Goal: Task Accomplishment & Management: Use online tool/utility

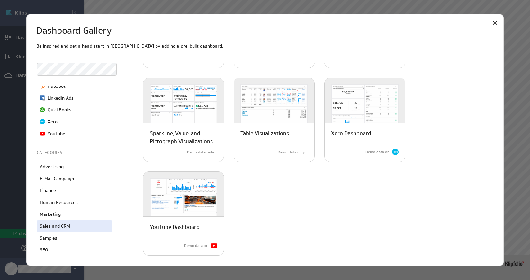
scroll to position [110, 0]
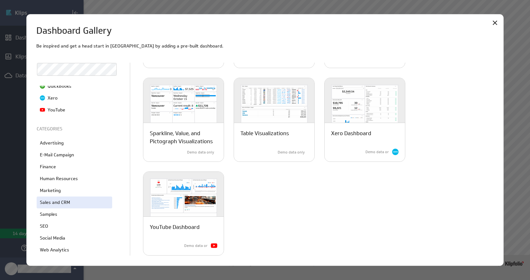
click at [56, 205] on p "Sales and CRM" at bounding box center [55, 202] width 30 height 7
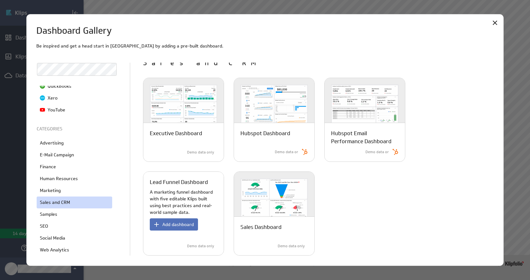
click at [170, 182] on p "Lead Funnel Dashboard" at bounding box center [179, 182] width 58 height 8
click at [178, 224] on span "Add dashboard" at bounding box center [178, 225] width 32 height 6
click at [164, 226] on span "Add dashboard" at bounding box center [178, 225] width 32 height 6
click at [189, 189] on p "A marketing funnel dashboard with five editable Klips built using best practice…" at bounding box center [184, 202] width 68 height 27
click at [189, 180] on p "Lead Funnel Dashboard" at bounding box center [179, 182] width 58 height 8
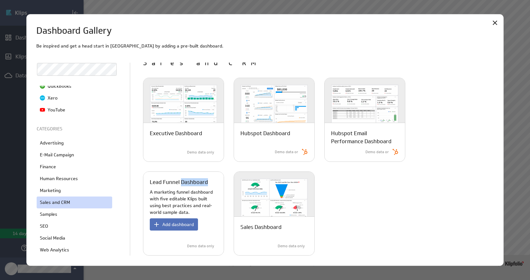
click at [189, 180] on p "Lead Funnel Dashboard" at bounding box center [179, 182] width 58 height 8
click at [185, 224] on span "Add dashboard" at bounding box center [178, 225] width 32 height 6
click at [184, 224] on span "Add dashboard" at bounding box center [178, 225] width 32 height 6
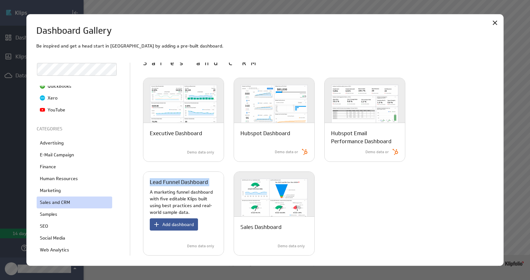
click at [184, 224] on span "Add dashboard" at bounding box center [178, 225] width 32 height 6
click at [195, 245] on p "Demo data only" at bounding box center [200, 246] width 27 height 5
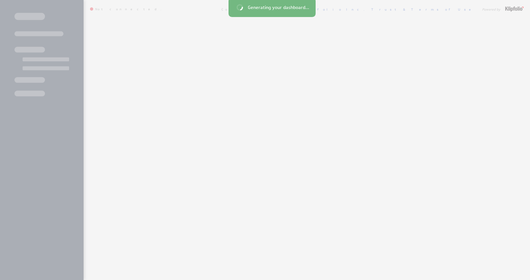
drag, startPoint x: 0, startPoint y: 0, endPoint x: 172, endPoint y: 183, distance: 251.3
click at [172, 183] on div at bounding box center [265, 140] width 530 height 280
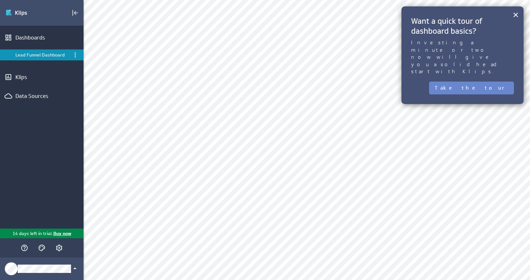
click at [481, 82] on button "Take the tour" at bounding box center [471, 88] width 85 height 13
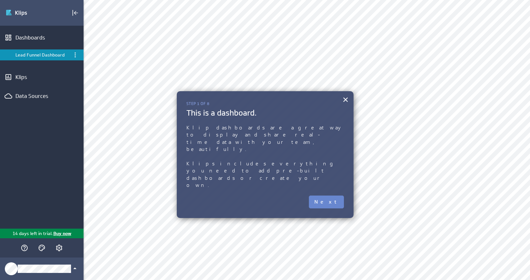
click at [330, 196] on button "Next" at bounding box center [326, 202] width 35 height 13
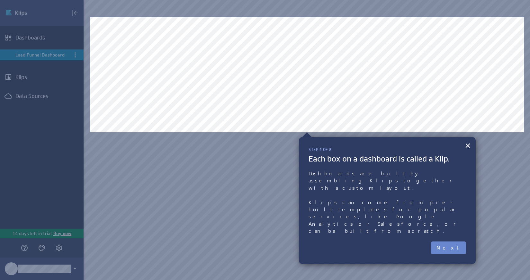
click at [457, 242] on button "Next" at bounding box center [448, 248] width 35 height 13
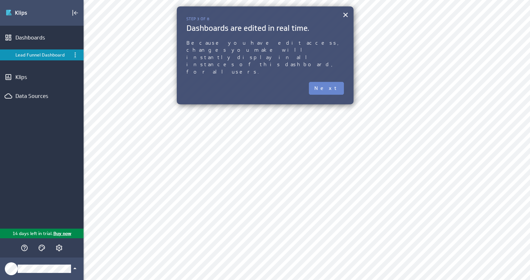
click at [327, 82] on button "Next" at bounding box center [326, 88] width 35 height 13
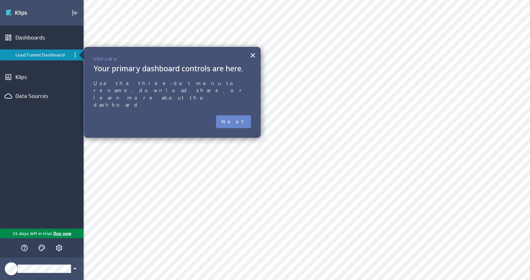
click at [239, 115] on button "Next" at bounding box center [233, 121] width 35 height 13
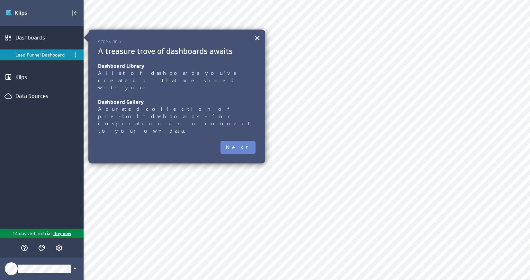
click at [239, 141] on button "Next" at bounding box center [238, 147] width 35 height 13
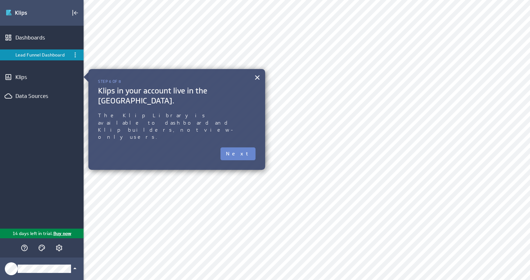
click at [245, 148] on button "Next" at bounding box center [238, 154] width 35 height 13
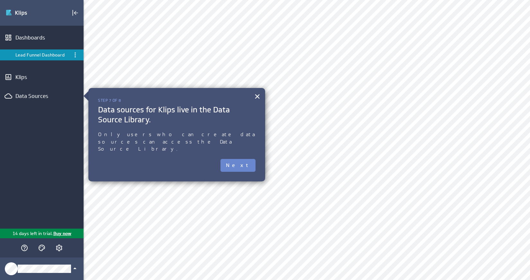
click at [244, 160] on button "Next" at bounding box center [238, 165] width 35 height 13
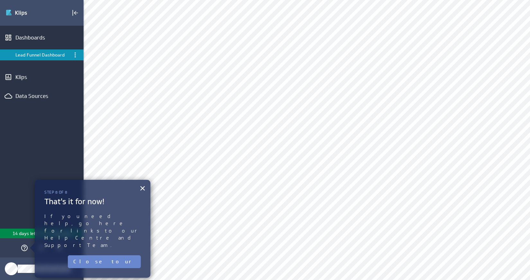
click at [120, 256] on button "Close tour" at bounding box center [104, 262] width 73 height 13
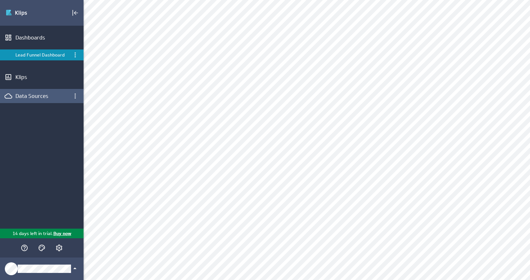
click at [35, 94] on div "Data Sources" at bounding box center [41, 96] width 53 height 7
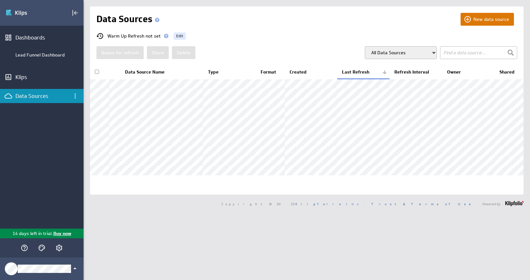
click at [473, 19] on button "New data source" at bounding box center [487, 19] width 53 height 13
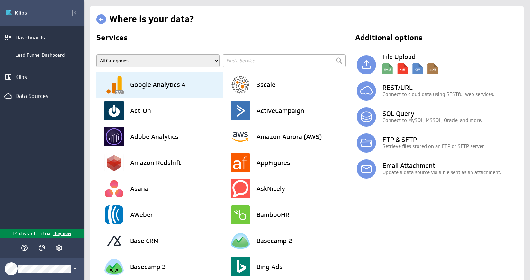
click at [162, 82] on h3 "Google Analytics 4" at bounding box center [157, 85] width 55 height 6
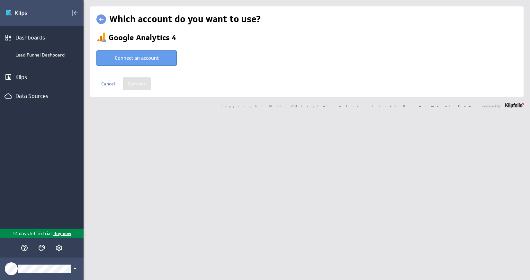
click at [148, 66] on button "Connect an account" at bounding box center [136, 57] width 80 height 15
type input "Charlotte @ Google created Oct 06, 2025 at 6:06 AM EDT"
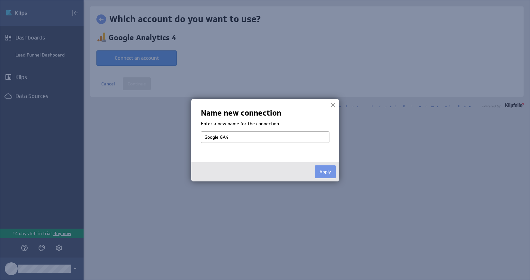
type input "Google GA4"
click at [264, 153] on div "Name new connection Enter a new name for the connection Google GA4 Apply" at bounding box center [265, 140] width 148 height 83
click at [319, 173] on button "Apply" at bounding box center [325, 172] width 21 height 13
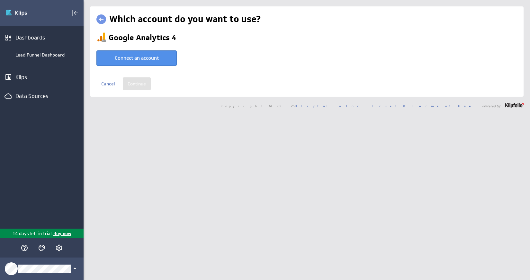
select select "7c6d06eed74215973ad988503292e308"
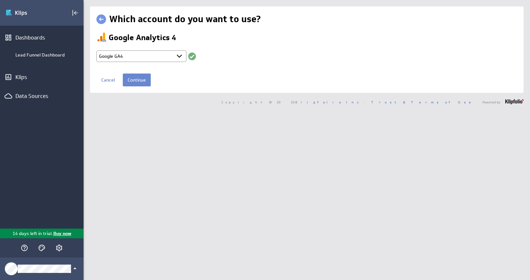
click at [141, 84] on input "Continue" at bounding box center [137, 80] width 28 height 13
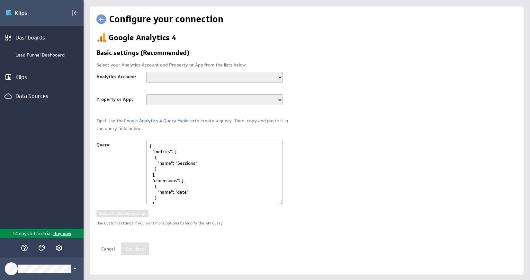
click at [161, 76] on select "Demo Account Economy Library of Things" at bounding box center [214, 77] width 137 height 11
select select "accounts/101736014"
click at [146, 72] on select "Demo Account Economy Library of Things" at bounding box center [214, 77] width 137 height 11
click at [162, 102] on select "library-of-things-staging library-of-things-production Library of Things - GA4 …" at bounding box center [214, 100] width 137 height 11
select select "properties/214491804"
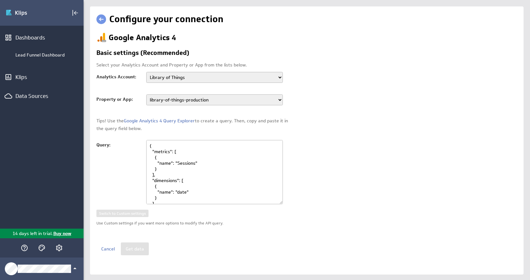
click at [146, 95] on select "library-of-things-staging library-of-things-production Library of Things - GA4 …" at bounding box center [214, 100] width 137 height 11
click at [125, 245] on button "Get data" at bounding box center [135, 249] width 28 height 13
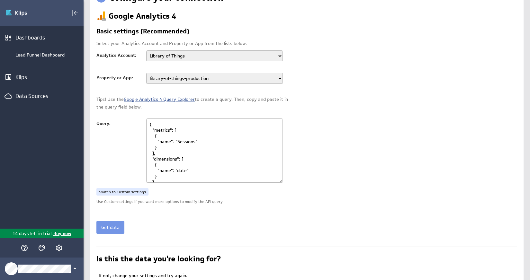
scroll to position [4, 0]
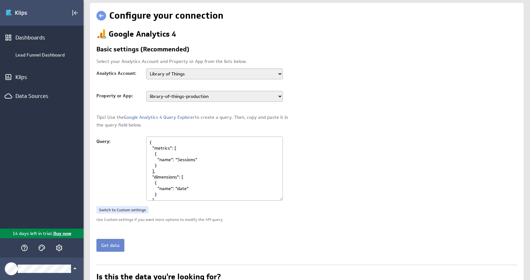
click at [113, 242] on button "Get data" at bounding box center [110, 245] width 28 height 13
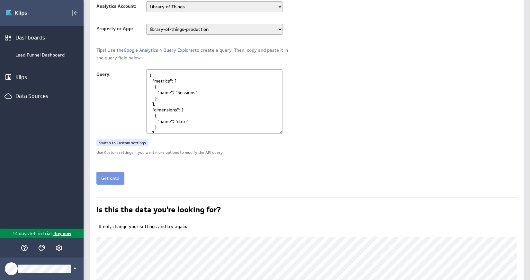
scroll to position [101, 0]
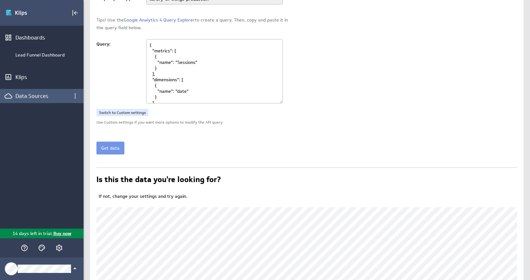
click at [33, 95] on div "Data Sources" at bounding box center [41, 96] width 53 height 7
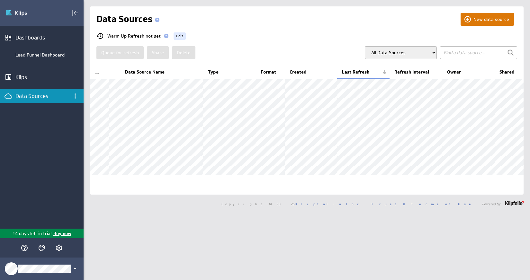
click at [477, 20] on button "New data source" at bounding box center [487, 19] width 53 height 13
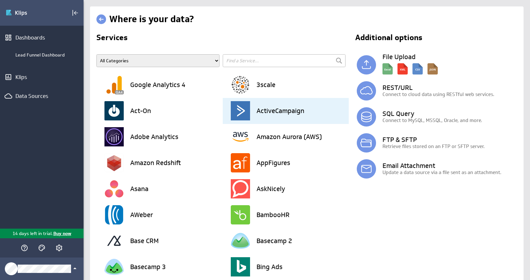
click at [269, 108] on h3 "ActiveCampaign" at bounding box center [281, 111] width 48 height 6
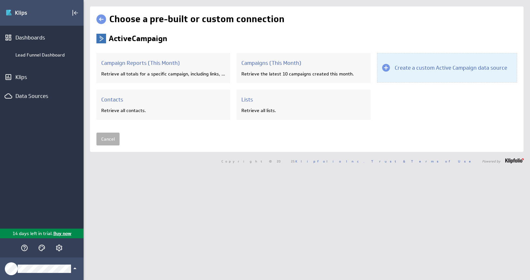
click at [385, 68] on div at bounding box center [386, 68] width 8 height 8
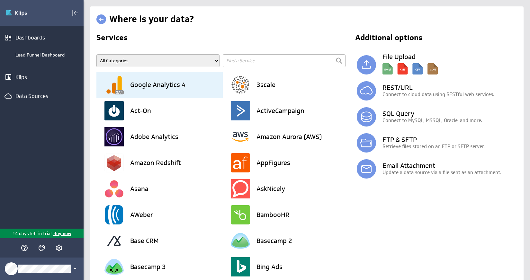
click at [151, 88] on h3 "Google Analytics 4" at bounding box center [157, 85] width 55 height 6
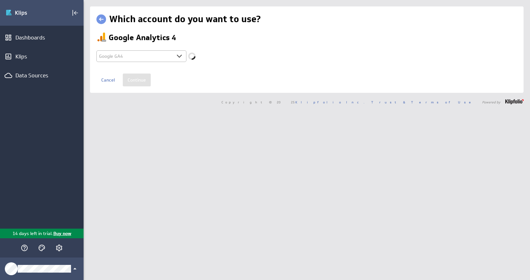
select select "7c6d06eed74215973ad988503292e308"
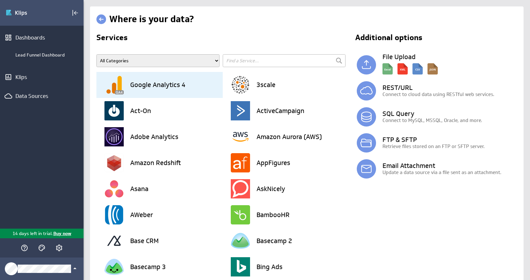
click at [155, 86] on h3 "Google Analytics 4" at bounding box center [157, 85] width 55 height 6
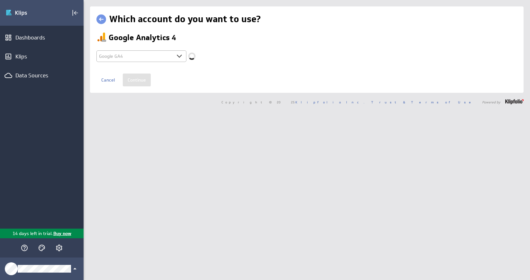
select select "7c6d06eed74215973ad988503292e308"
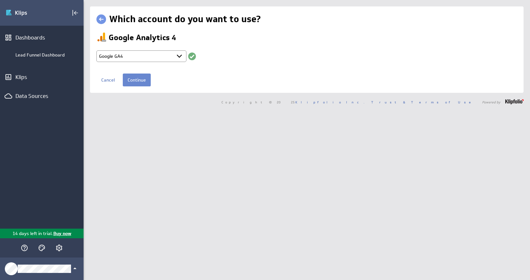
click at [130, 82] on input "Continue" at bounding box center [137, 80] width 28 height 13
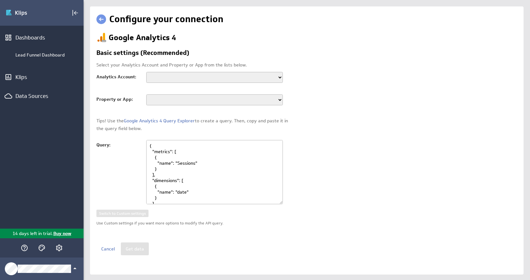
click at [161, 80] on select "Demo Account Economy Library of Things" at bounding box center [214, 77] width 137 height 11
select select "accounts/101736014"
click at [146, 72] on select "Demo Account Economy Library of Things" at bounding box center [214, 77] width 137 height 11
click at [155, 101] on select "library-of-things-staging library-of-things-production Library of Things - GA4 …" at bounding box center [214, 100] width 137 height 11
select select "properties/214491804"
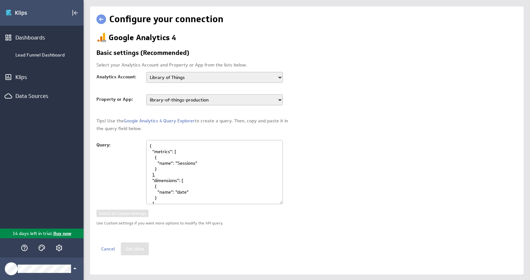
click at [146, 95] on select "library-of-things-staging library-of-things-production Library of Things - GA4 …" at bounding box center [214, 100] width 137 height 11
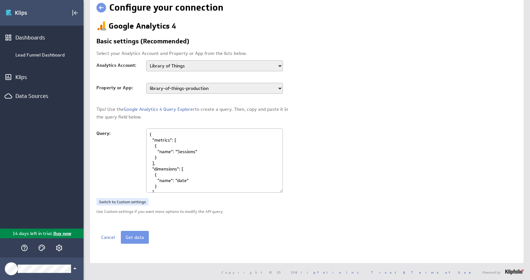
scroll to position [13, 0]
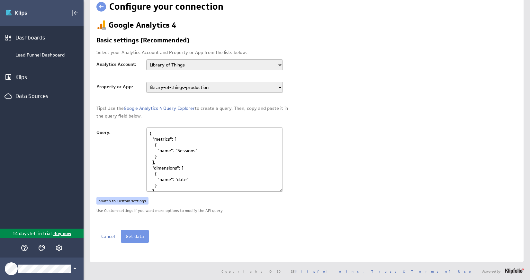
click at [132, 202] on link "Switch to Custom settings" at bounding box center [122, 201] width 52 height 8
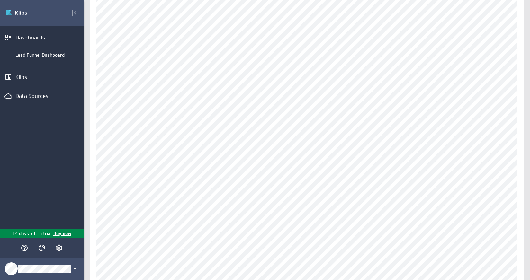
scroll to position [61, 0]
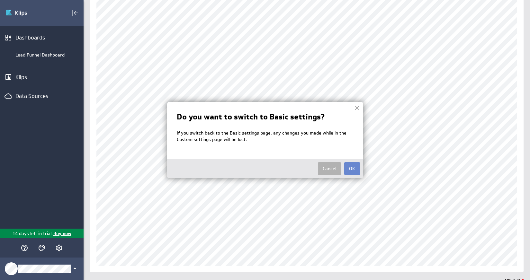
click at [351, 168] on button "OK" at bounding box center [352, 168] width 16 height 13
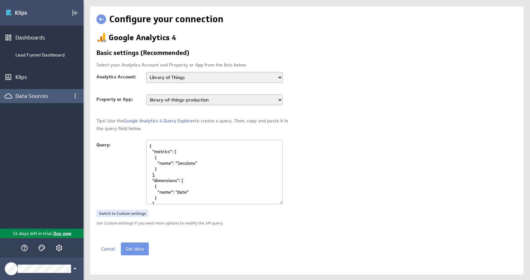
click at [36, 97] on div "Data Sources" at bounding box center [41, 96] width 53 height 7
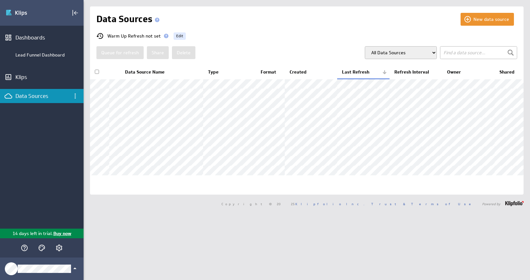
click at [461, 56] on input "text" at bounding box center [478, 52] width 77 height 13
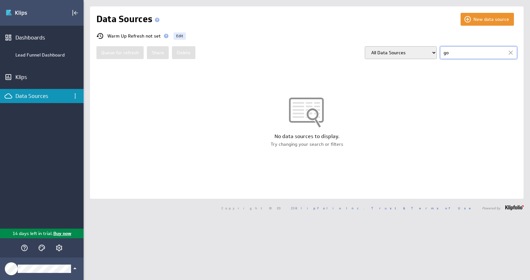
type input "g"
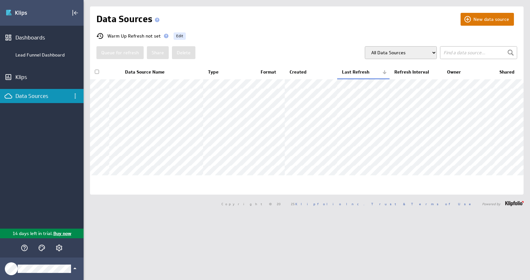
click at [476, 24] on button "New data source" at bounding box center [487, 19] width 53 height 13
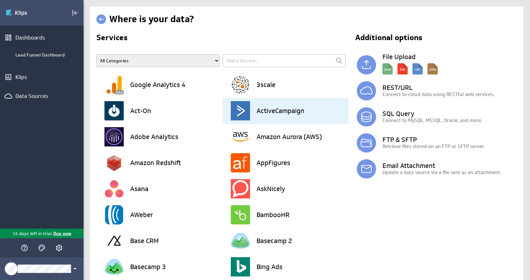
click at [246, 112] on img at bounding box center [240, 110] width 19 height 19
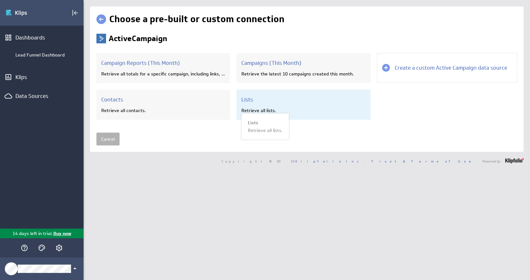
click at [248, 101] on h3 "Lists" at bounding box center [303, 99] width 124 height 7
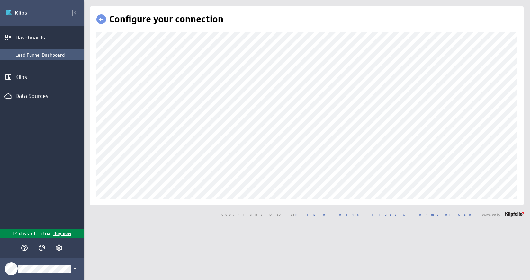
click at [36, 58] on div "Lead Funnel Dashboard" at bounding box center [42, 55] width 84 height 11
click at [34, 54] on div "Lead Funnel Dashboard" at bounding box center [47, 55] width 65 height 6
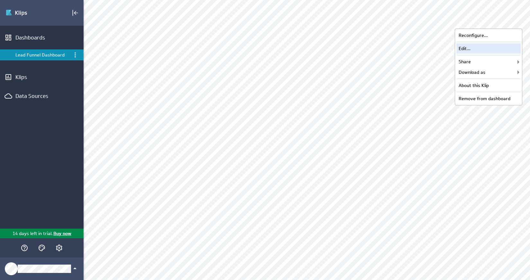
click at [471, 50] on div "Edit..." at bounding box center [489, 48] width 64 height 10
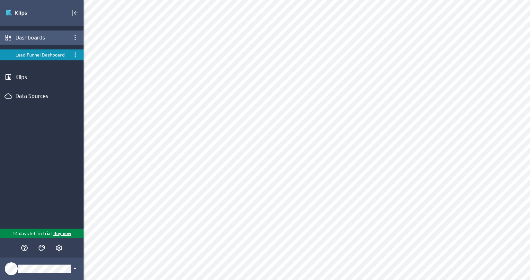
click at [37, 38] on div "Dashboards" at bounding box center [41, 37] width 53 height 7
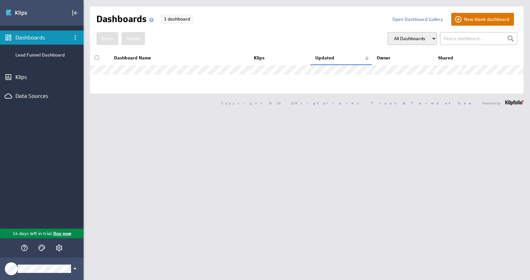
click at [463, 16] on button "New blank dashboard" at bounding box center [482, 19] width 63 height 13
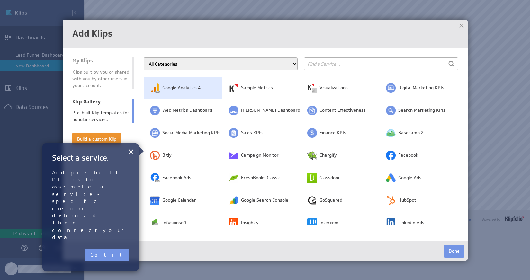
click at [183, 87] on span "Google Analytics 4" at bounding box center [181, 88] width 38 height 6
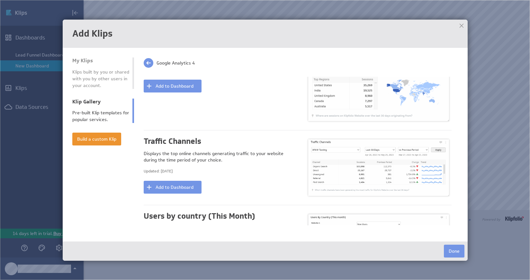
scroll to position [298, 0]
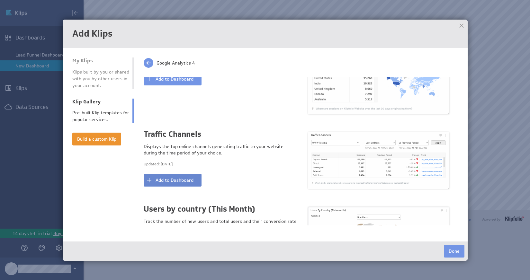
click at [162, 179] on button "Add to Dashboard" at bounding box center [173, 180] width 58 height 13
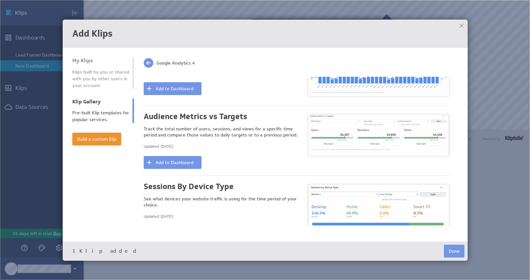
scroll to position [26, 0]
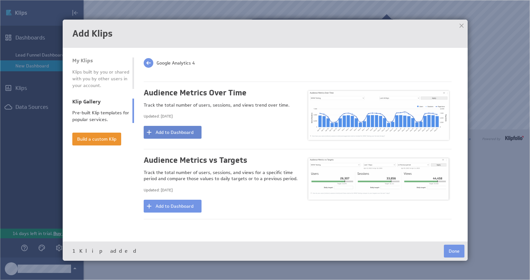
click at [183, 132] on button "Add to Dashboard" at bounding box center [173, 132] width 58 height 13
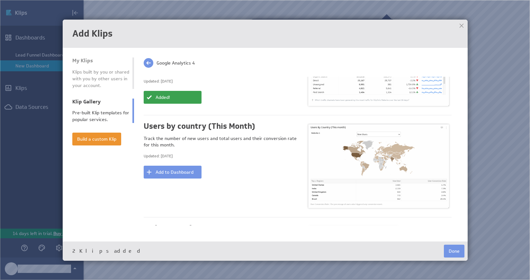
scroll to position [330, 0]
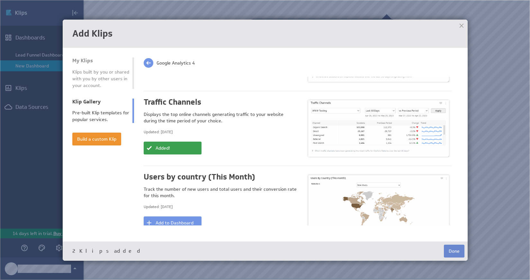
click at [459, 251] on button "Done" at bounding box center [454, 251] width 21 height 13
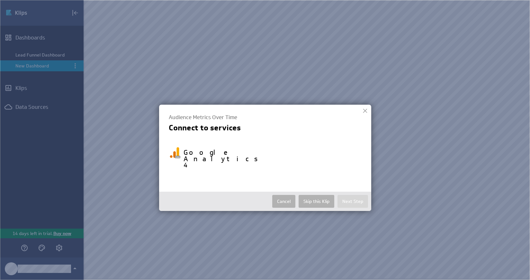
select select "7c6d06eed74215973ad988503292e308"
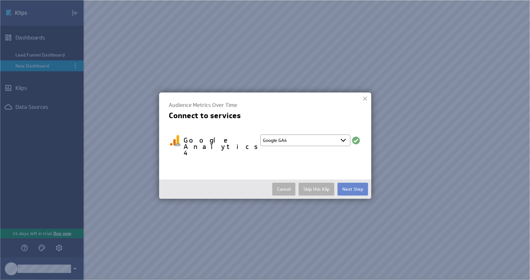
click at [355, 183] on button "Next Step" at bounding box center [353, 189] width 31 height 13
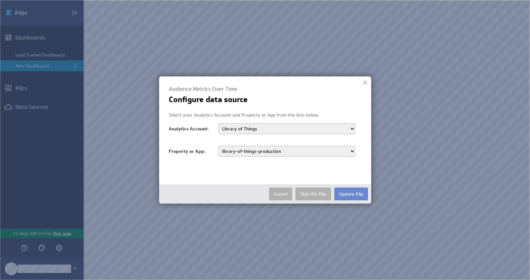
click at [344, 193] on button "Update Klip" at bounding box center [351, 194] width 34 height 13
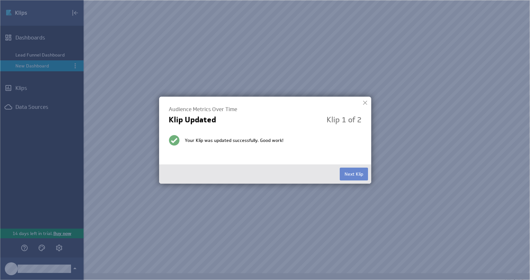
click at [350, 176] on button "Next Klip" at bounding box center [354, 174] width 28 height 13
click at [350, 176] on button "Finished" at bounding box center [354, 174] width 27 height 13
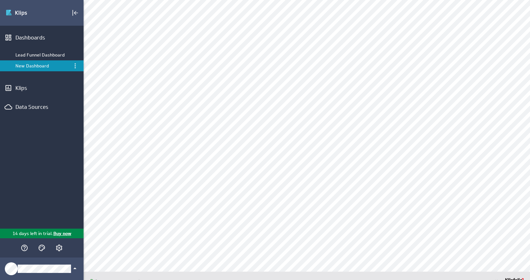
scroll to position [0, 0]
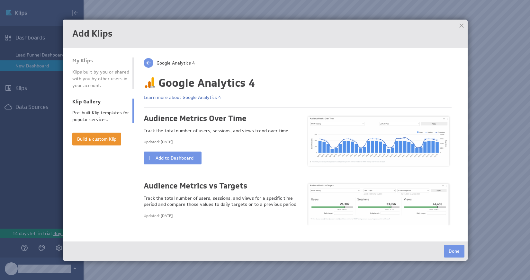
click at [150, 63] on span at bounding box center [149, 63] width 10 height 10
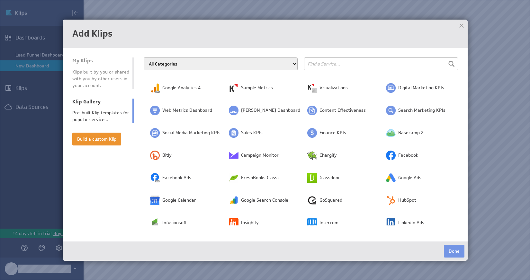
click at [343, 61] on input "text" at bounding box center [381, 64] width 154 height 13
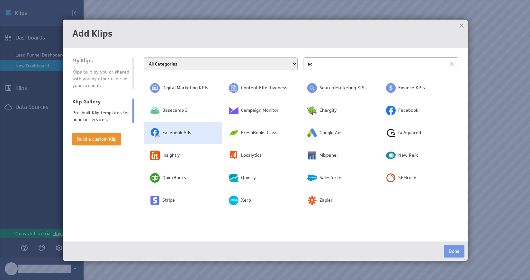
type input "ac"
click at [186, 133] on span "Facebook Ads" at bounding box center [176, 133] width 29 height 6
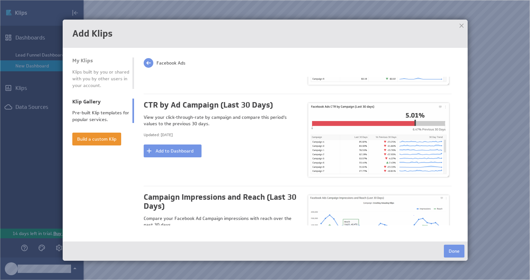
scroll to position [333, 0]
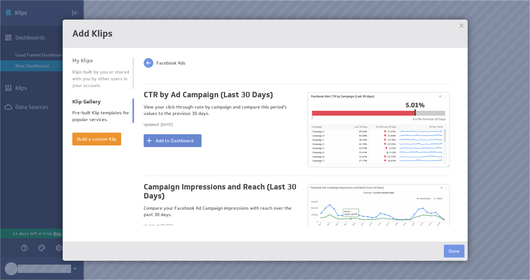
click at [162, 140] on button "Add to Dashboard" at bounding box center [173, 140] width 58 height 13
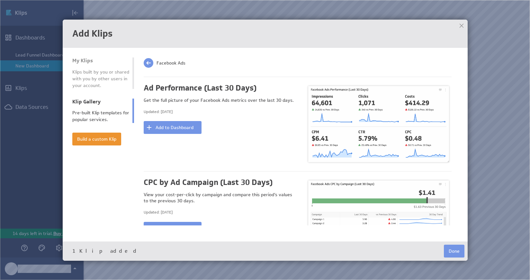
scroll to position [0, 0]
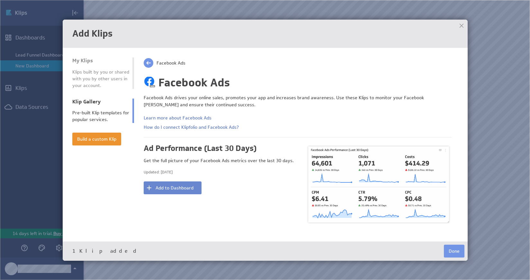
click at [159, 186] on button "Add to Dashboard" at bounding box center [173, 188] width 58 height 13
click at [454, 255] on button "Done" at bounding box center [454, 251] width 21 height 13
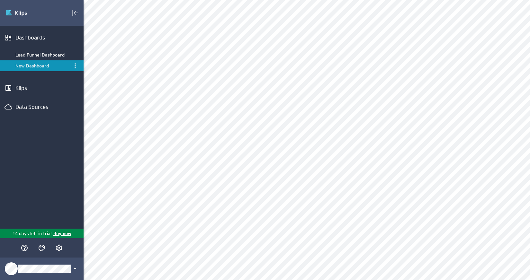
scroll to position [94, 0]
click at [287, 80] on div "Connect your data..." at bounding box center [270, 83] width 64 height 10
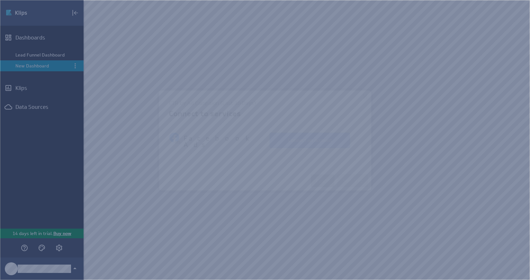
click at [326, 140] on button "Connect an account" at bounding box center [310, 140] width 80 height 15
select select "3de663c9ec58bd05d543a84ea816f4e1"
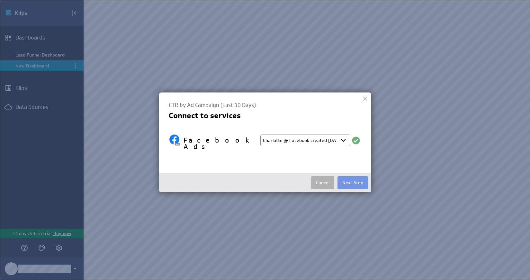
click at [336, 139] on select "Select account Charlotte @ Facebook created Oct 06, 2025 at 6:15 AM EDT + Conne…" at bounding box center [305, 141] width 90 height 12
click at [260, 135] on select "Select account Charlotte @ Facebook created Oct 06, 2025 at 6:15 AM EDT + Conne…" at bounding box center [305, 141] width 90 height 12
click at [348, 177] on button "Next Step" at bounding box center [353, 183] width 31 height 13
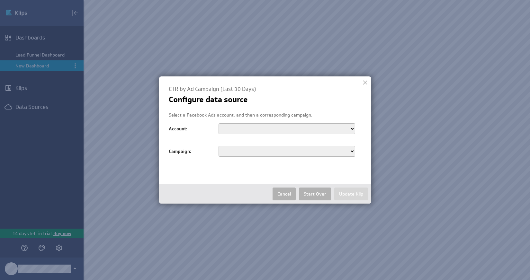
click at [338, 129] on select "Old Library of Things Charlotte Thorpe GoodGym running Library of Things Econom…" at bounding box center [287, 128] width 137 height 11
select select "act_2345505609019536"
click at [219, 123] on select "Old Library of Things Charlotte Thorpe GoodGym running Library of Things Econom…" at bounding box center [287, 128] width 137 height 11
click at [252, 153] on select "FAV | Leads | UK 2025 Pimlico Pre-Launch - traffic – Copy Post: ""I'm obsessed …" at bounding box center [287, 151] width 137 height 11
select select "120220392009110081"
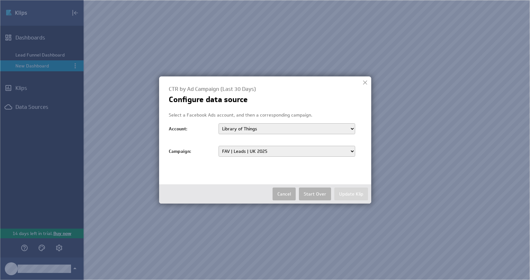
click at [219, 146] on select "FAV | Leads | UK 2025 Pimlico Pre-Launch - traffic – Copy Post: ""I'm obsessed …" at bounding box center [287, 151] width 137 height 11
click at [350, 193] on button "Update Klip" at bounding box center [351, 194] width 34 height 13
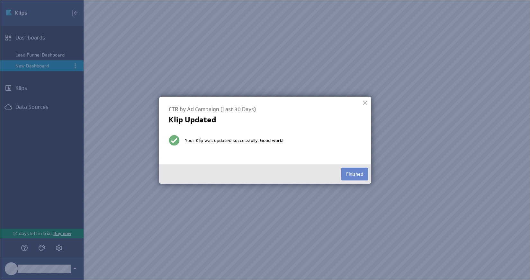
click at [357, 177] on button "Finished" at bounding box center [354, 174] width 27 height 13
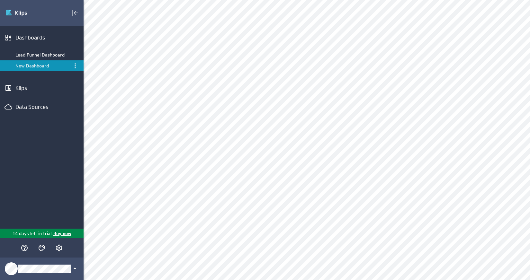
scroll to position [1, 0]
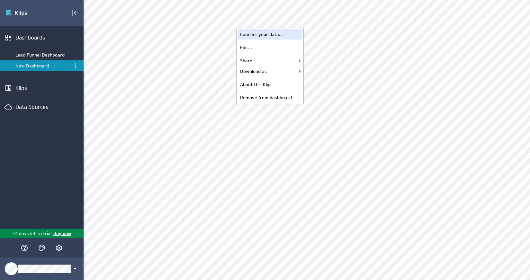
click at [287, 30] on div "Connect your data..." at bounding box center [270, 34] width 64 height 10
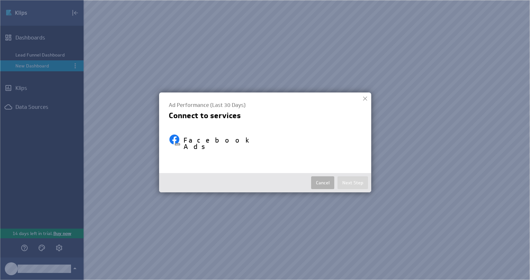
select select "3de663c9ec58bd05d543a84ea816f4e1"
click at [352, 180] on button "Next Step" at bounding box center [353, 183] width 31 height 13
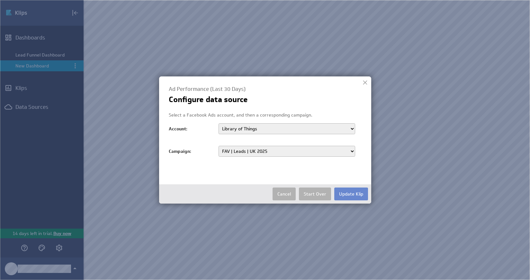
click at [346, 191] on button "Update Klip" at bounding box center [351, 194] width 34 height 13
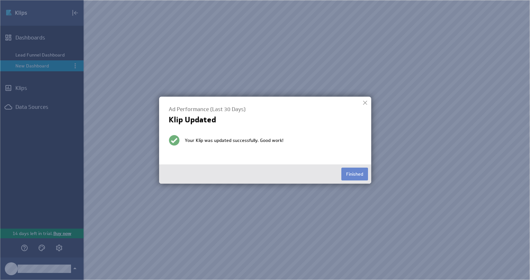
click at [350, 174] on button "Finished" at bounding box center [354, 174] width 27 height 13
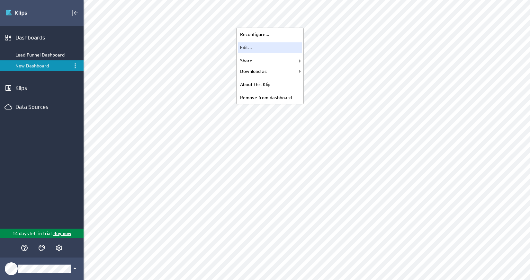
click at [279, 43] on div "Edit..." at bounding box center [270, 47] width 64 height 10
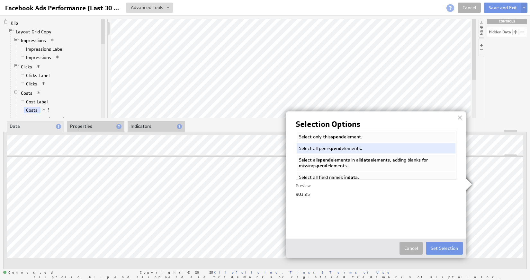
click at [459, 116] on div at bounding box center [460, 118] width 10 height 10
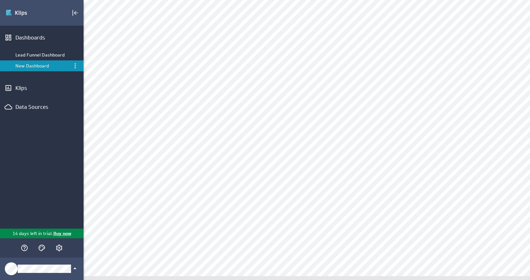
scroll to position [225, 0]
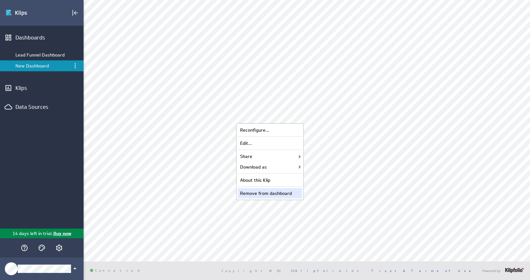
click at [272, 191] on div "Remove from dashboard" at bounding box center [270, 193] width 64 height 10
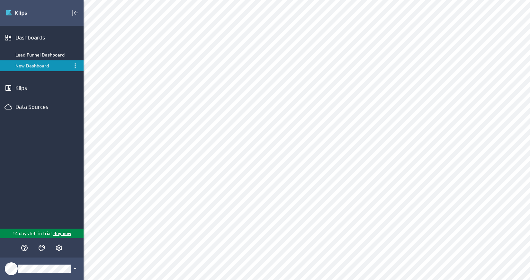
scroll to position [0, 0]
click at [269, 234] on div "Reconfigure... Edit... Share Share with users... Email Klip... Embed Klip... Do…" at bounding box center [270, 208] width 68 height 77
click at [273, 239] on div "Remove from dashboard" at bounding box center [270, 240] width 64 height 10
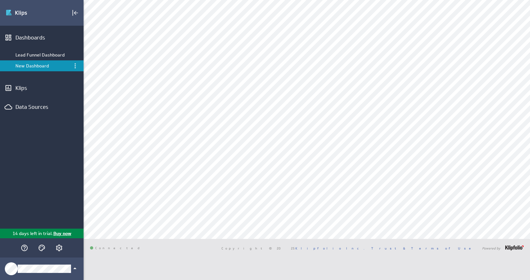
type input "ac"
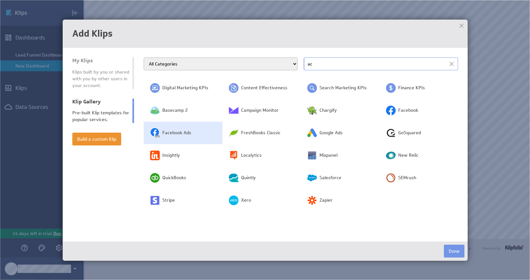
click at [177, 131] on span "Facebook Ads" at bounding box center [176, 133] width 29 height 6
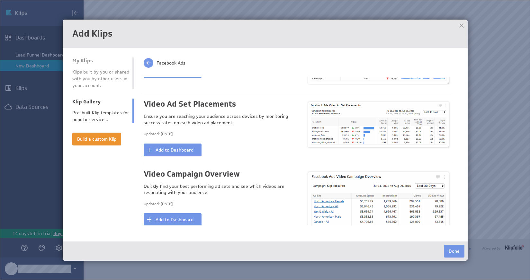
scroll to position [922, 0]
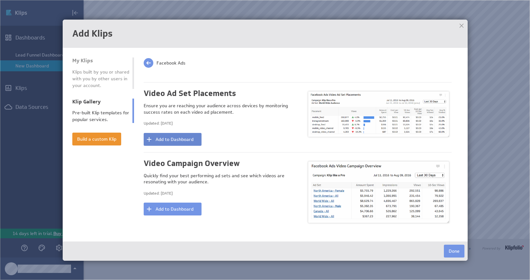
click at [169, 133] on button "Add to Dashboard" at bounding box center [173, 139] width 58 height 13
click at [452, 251] on button "Done" at bounding box center [454, 251] width 21 height 13
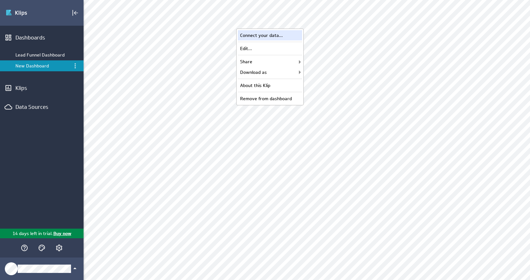
click at [283, 35] on div "Connect your data..." at bounding box center [270, 35] width 64 height 10
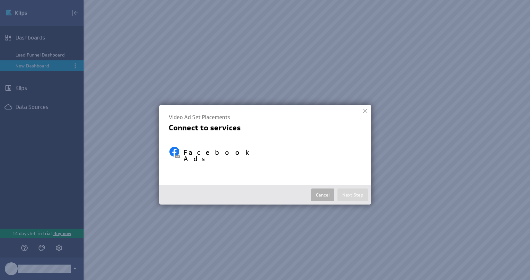
select select "3de663c9ec58bd05d543a84ea816f4e1"
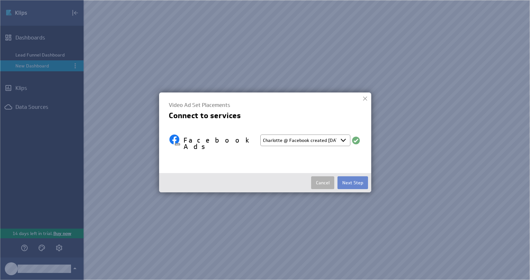
click at [355, 181] on button "Next Step" at bounding box center [353, 183] width 31 height 13
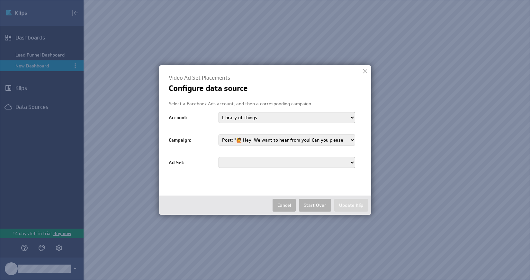
click at [329, 140] on select "Post: "🙋 Hey! We want to hear from you! Can you please..." Post: "At long last!…" at bounding box center [287, 140] width 137 height 11
click at [322, 113] on select "Old Library of Things Charlotte Thorpe GoodGym running Library of Things Econom…" at bounding box center [287, 117] width 137 height 11
click at [364, 73] on div at bounding box center [365, 72] width 10 height 10
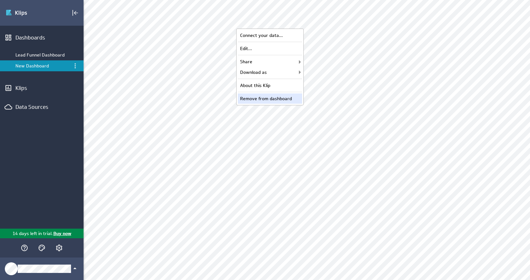
click at [262, 97] on div "Remove from dashboard" at bounding box center [270, 99] width 64 height 10
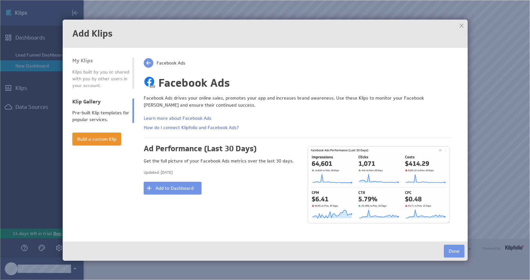
click at [149, 63] on span at bounding box center [149, 63] width 10 height 10
type input "ac"
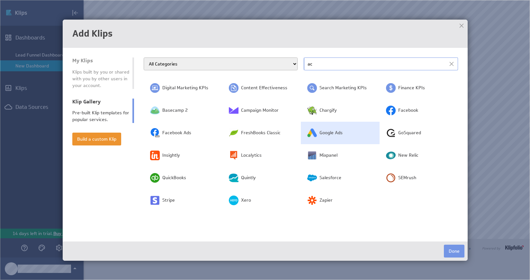
click at [315, 140] on td "Google Ads" at bounding box center [340, 133] width 79 height 23
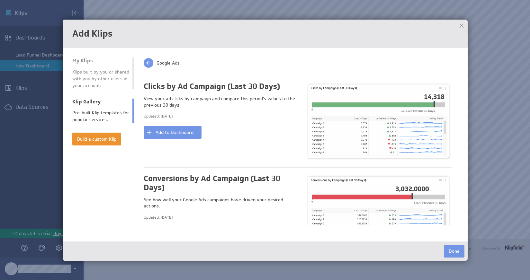
scroll to position [480, 0]
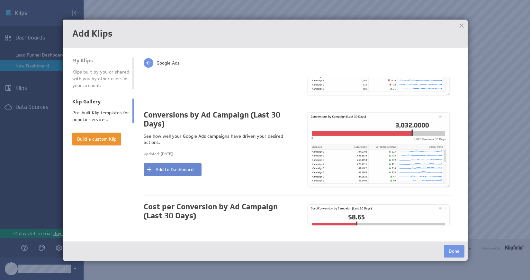
click at [179, 168] on button "Add to Dashboard" at bounding box center [173, 169] width 58 height 13
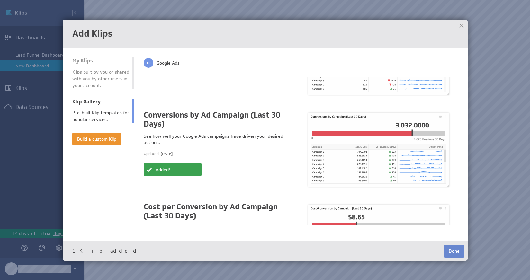
click at [457, 249] on button "Done" at bounding box center [454, 251] width 21 height 13
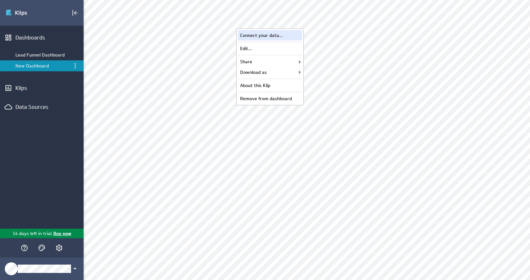
click at [289, 34] on div "Connect your data..." at bounding box center [270, 35] width 64 height 10
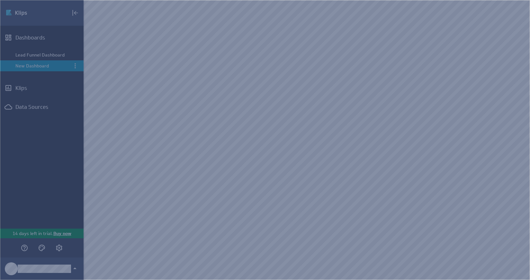
click at [286, 140] on select "Select account Google GA4 + Connect new account..." at bounding box center [305, 141] width 90 height 12
select select "create_token"
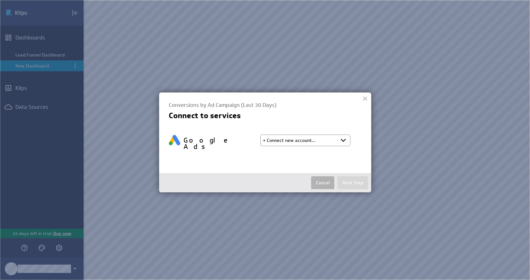
click at [260, 135] on select "Select account Google GA4 + Connect new account..." at bounding box center [305, 141] width 90 height 12
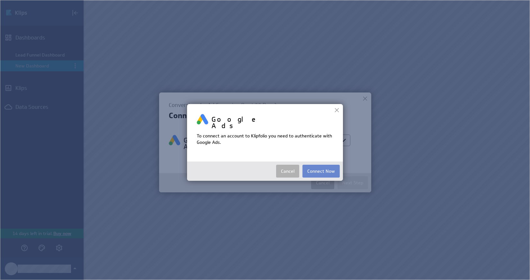
click at [322, 166] on button "Connect Now" at bounding box center [321, 171] width 37 height 13
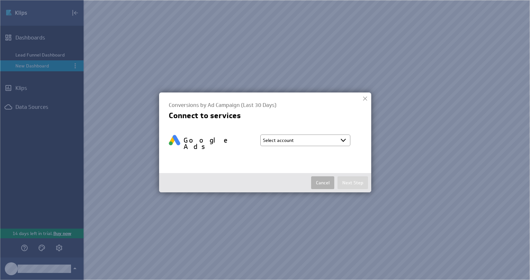
select select "e54686081b36fcdd75acc7b3d3763edd"
click at [305, 141] on select "Select account Google GA4 Charlotte @ Google created Oct 06, 2025 at 6:18 AM ED…" at bounding box center [305, 141] width 90 height 12
click at [260, 135] on select "Select account Google GA4 Charlotte @ Google created Oct 06, 2025 at 6:18 AM ED…" at bounding box center [305, 141] width 90 height 12
click at [353, 182] on button "Next Step" at bounding box center [353, 183] width 31 height 13
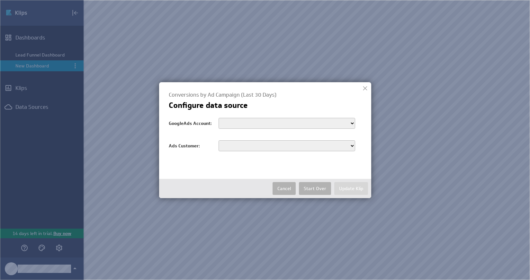
click at [326, 123] on select "customers/4790430001" at bounding box center [287, 123] width 137 height 11
select select "customers/4790430001"
click at [219, 118] on select "customers/4790430001" at bounding box center [287, 123] width 137 height 11
click at [306, 143] on select "4790430001" at bounding box center [287, 146] width 137 height 11
select select "4790430001"
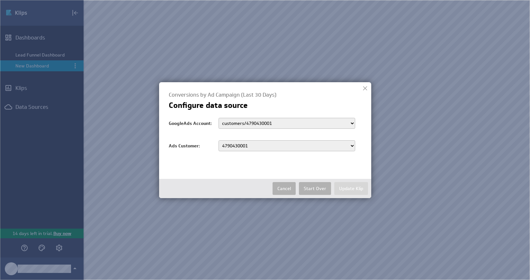
click at [219, 141] on select "4790430001" at bounding box center [287, 146] width 137 height 11
click at [348, 191] on button "Update Klip" at bounding box center [351, 188] width 34 height 13
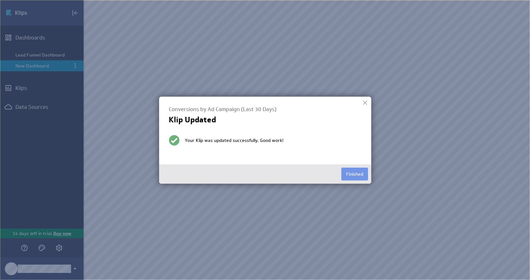
click at [366, 103] on div at bounding box center [365, 103] width 10 height 10
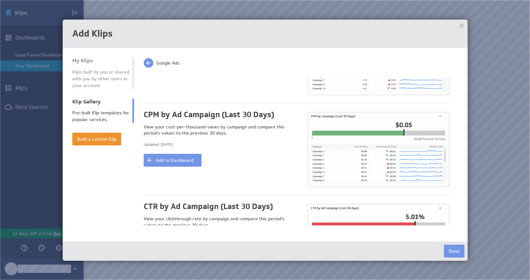
scroll to position [0, 0]
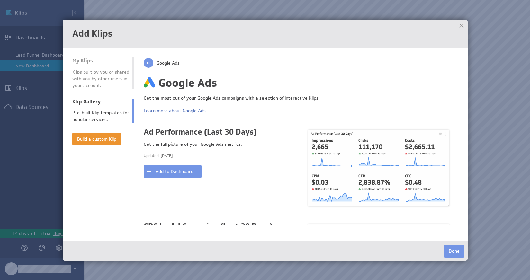
click at [149, 65] on span at bounding box center [149, 63] width 10 height 10
type input "ac"
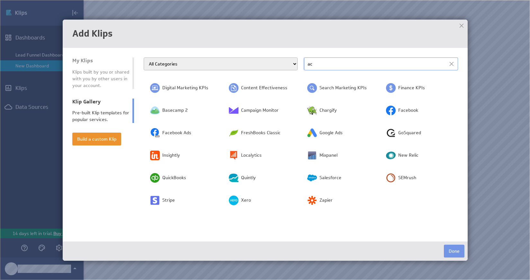
click at [331, 64] on input "ac" at bounding box center [381, 64] width 154 height 13
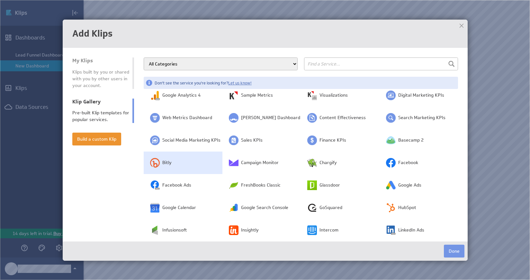
scroll to position [6, 0]
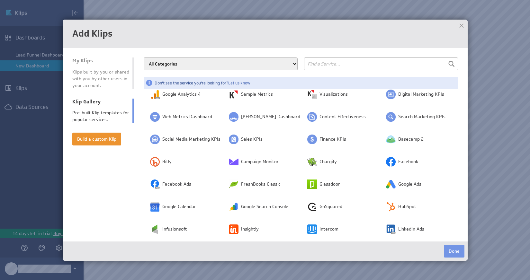
click at [461, 25] on div at bounding box center [462, 26] width 10 height 10
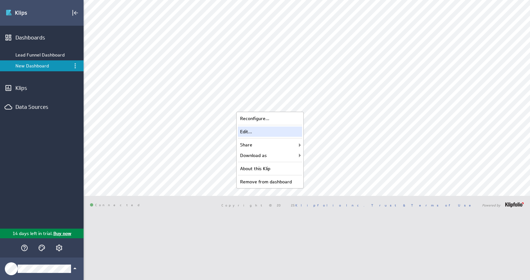
click at [274, 136] on div "Edit..." at bounding box center [270, 132] width 64 height 10
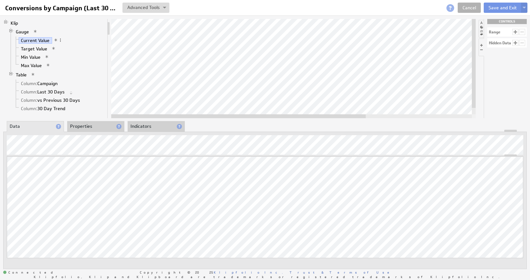
click at [88, 129] on li "Properties" at bounding box center [95, 126] width 57 height 11
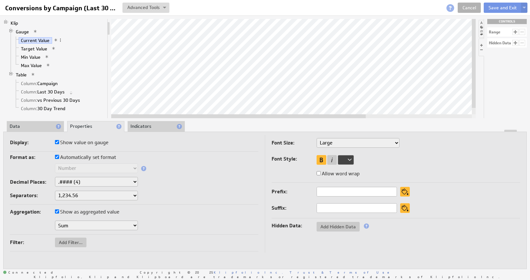
click at [155, 125] on li "Indicators" at bounding box center [156, 126] width 57 height 11
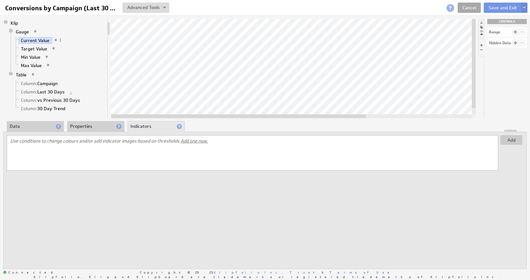
click at [463, 10] on link "Cancel" at bounding box center [469, 8] width 23 height 10
